Goal: Task Accomplishment & Management: Use online tool/utility

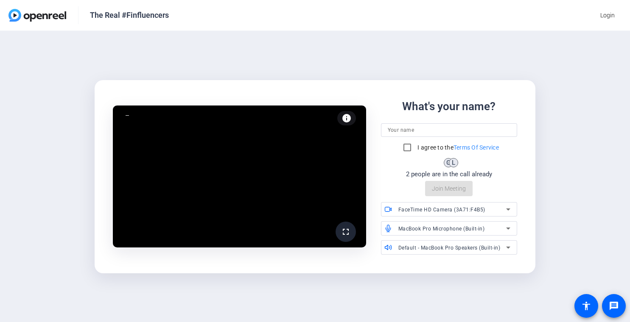
click at [411, 126] on input at bounding box center [449, 130] width 123 height 10
type input "[PERSON_NAME]"
click at [410, 150] on input "I agree to the Terms Of Service" at bounding box center [407, 147] width 17 height 17
checkbox input "true"
click at [459, 190] on span "Join Meeting" at bounding box center [449, 189] width 34 height 9
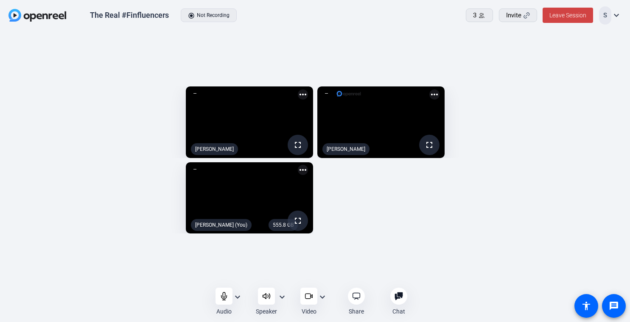
click at [238, 295] on mat-icon "expand_more" at bounding box center [238, 297] width 10 height 10
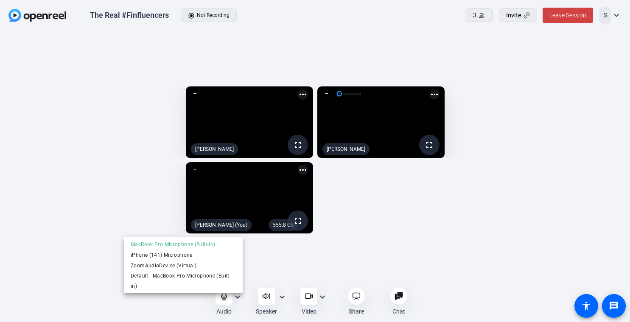
click at [405, 193] on div at bounding box center [315, 161] width 630 height 322
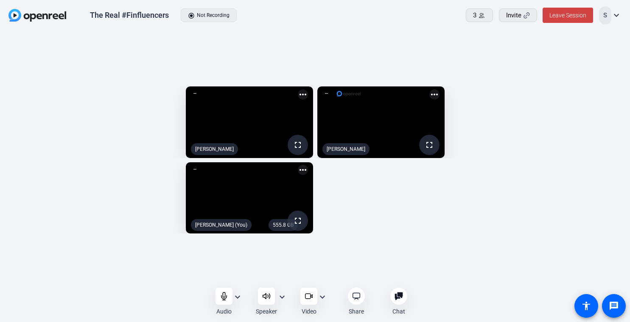
click at [283, 296] on mat-icon "expand_more" at bounding box center [282, 297] width 10 height 10
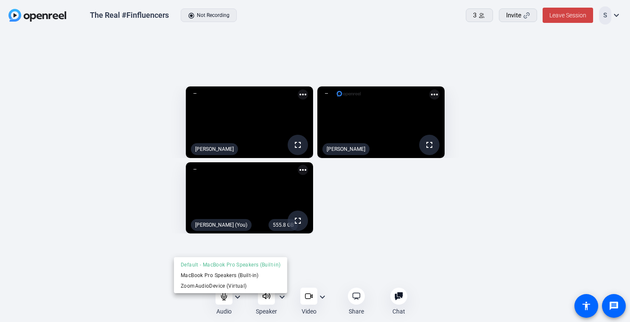
click at [363, 224] on div at bounding box center [315, 161] width 630 height 322
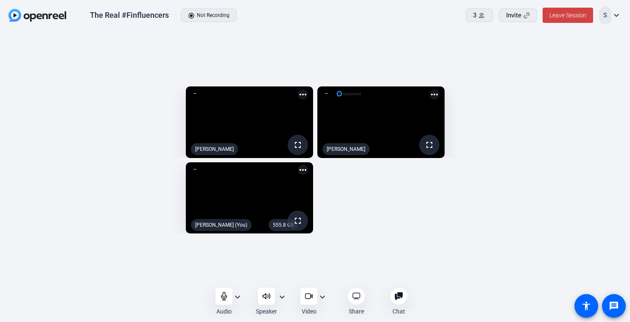
click at [299, 173] on mat-icon "more_horiz" at bounding box center [303, 170] width 10 height 10
click at [383, 214] on div at bounding box center [315, 161] width 630 height 322
